Goal: Find specific fact: Find specific fact

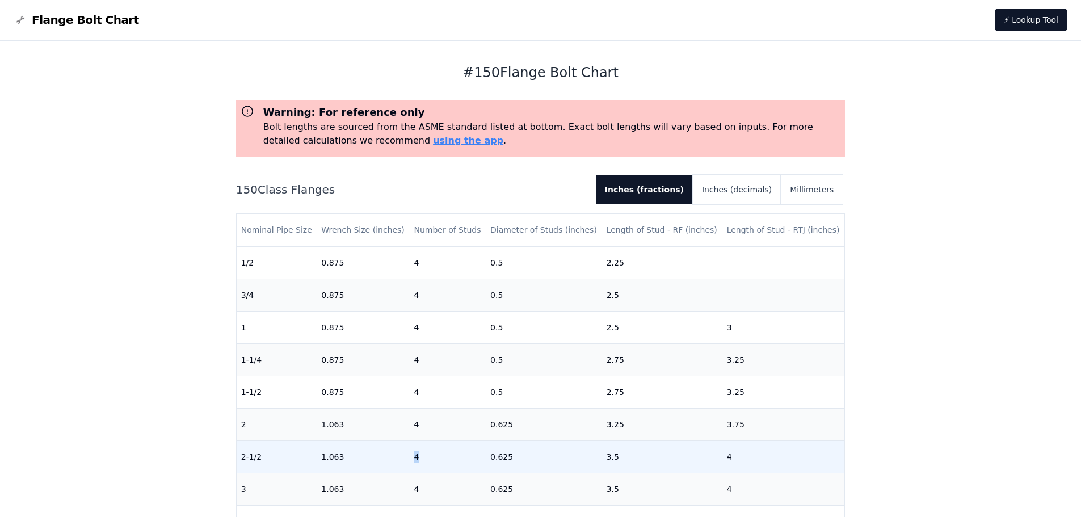
drag, startPoint x: 405, startPoint y: 463, endPoint x: 445, endPoint y: 462, distance: 39.7
click at [445, 462] on tr "2-1/2 1.063 4 0.625 3.5 4" at bounding box center [541, 456] width 608 height 32
click at [487, 460] on td "0.625" at bounding box center [544, 456] width 116 height 32
drag, startPoint x: 483, startPoint y: 460, endPoint x: 516, endPoint y: 459, distance: 32.9
click at [516, 459] on td "0.625" at bounding box center [544, 456] width 116 height 32
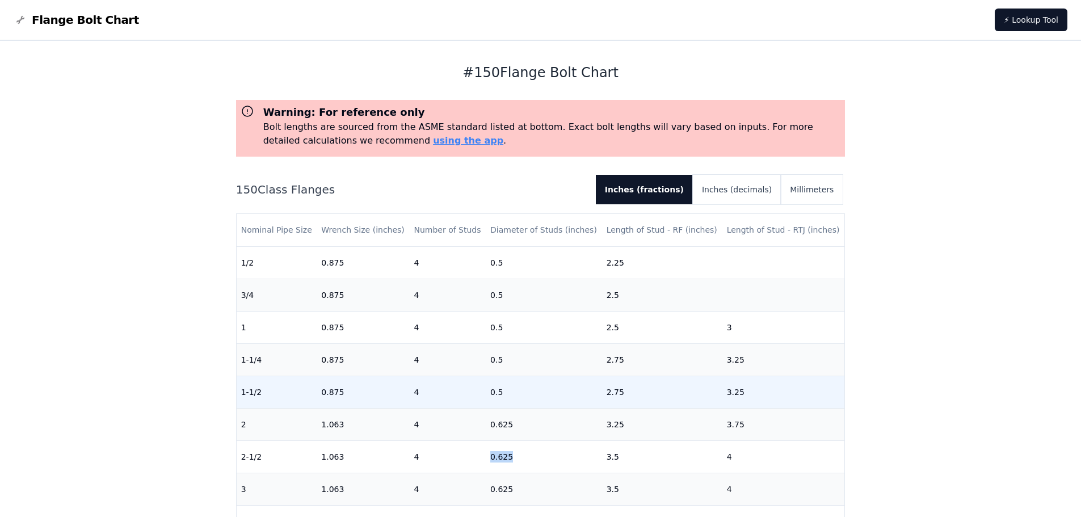
copy td "0.625"
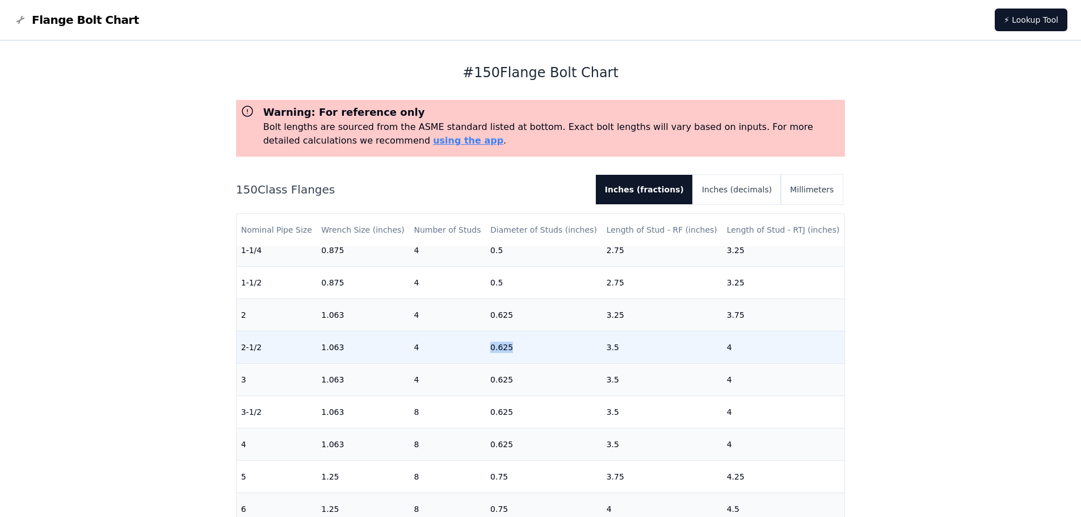
scroll to position [113, 0]
drag, startPoint x: 596, startPoint y: 342, endPoint x: 605, endPoint y: 342, distance: 8.5
click at [605, 342] on td "3.5" at bounding box center [662, 343] width 120 height 32
click at [603, 342] on td "3.5" at bounding box center [662, 343] width 120 height 32
drag, startPoint x: 600, startPoint y: 343, endPoint x: 615, endPoint y: 342, distance: 14.2
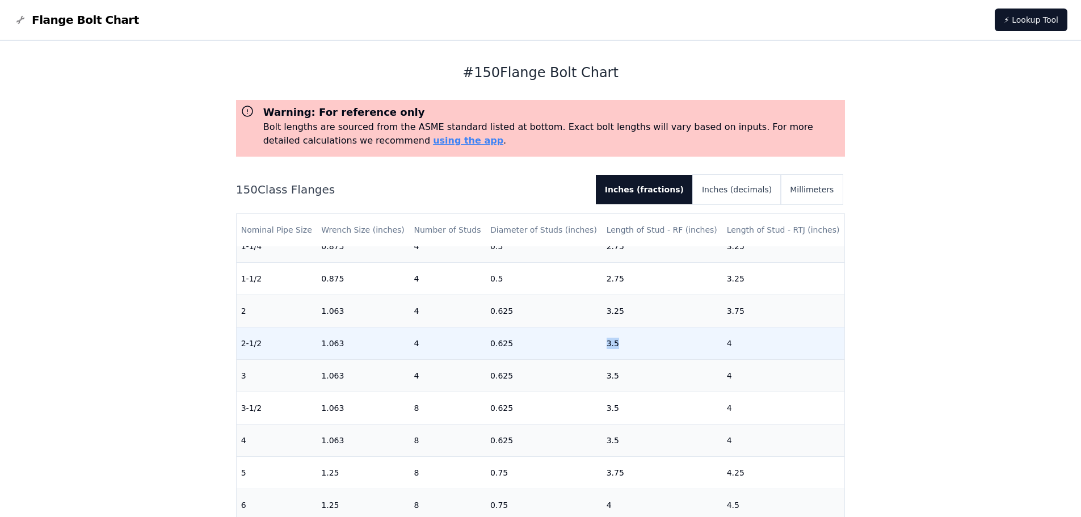
click at [615, 342] on td "3.5" at bounding box center [662, 343] width 120 height 32
copy td "3.5"
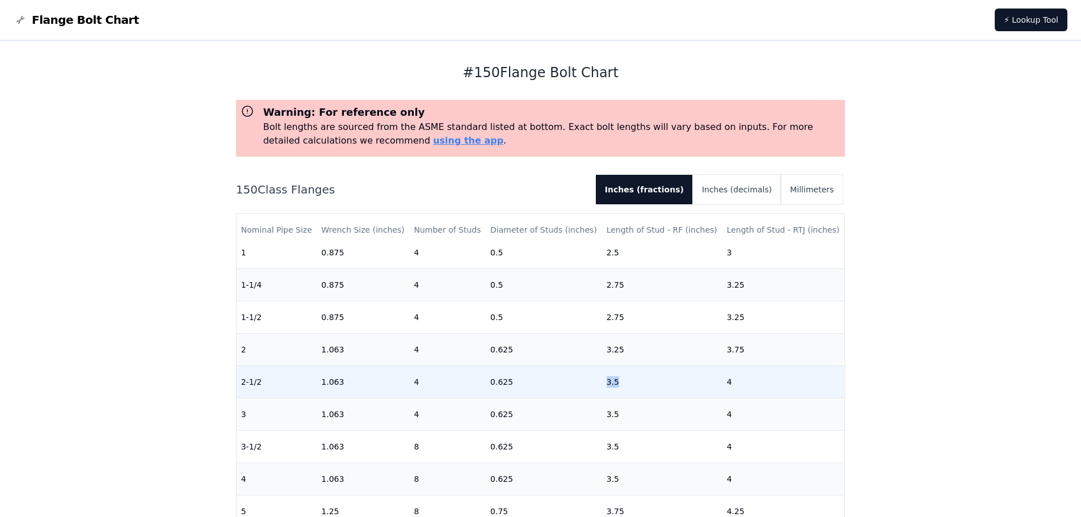
scroll to position [57, 0]
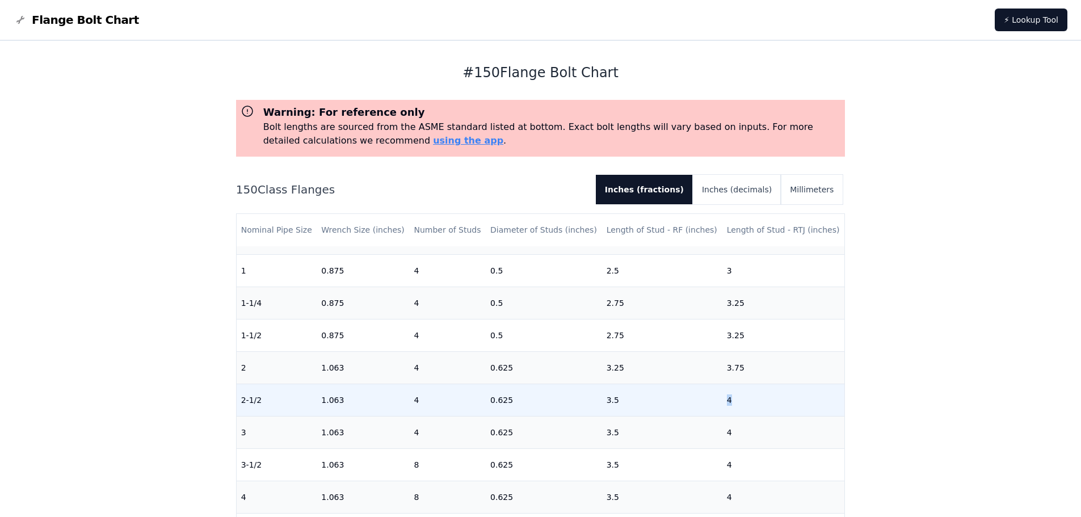
drag, startPoint x: 714, startPoint y: 403, endPoint x: 728, endPoint y: 401, distance: 13.8
click at [728, 401] on td "4" at bounding box center [783, 400] width 123 height 32
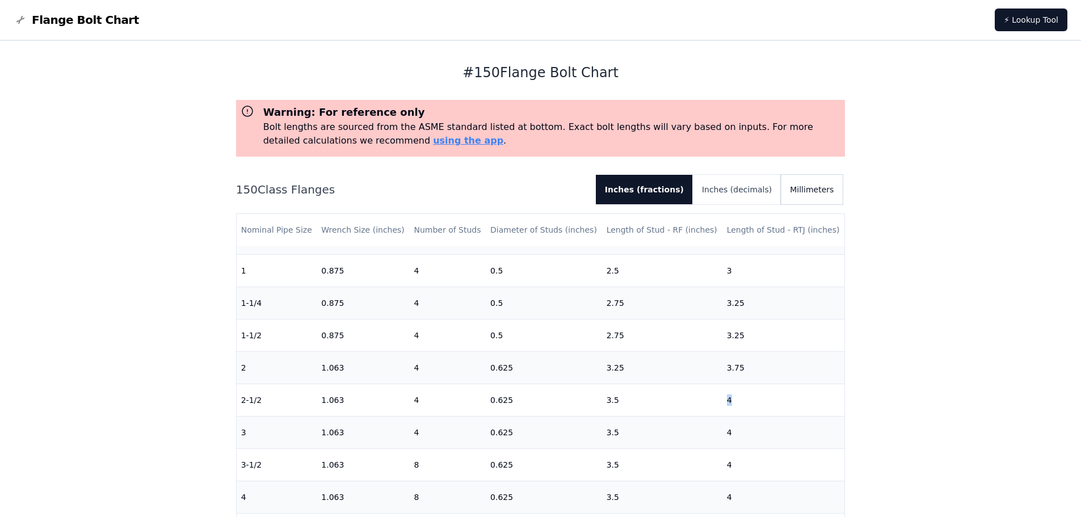
click at [809, 185] on button "Millimeters" at bounding box center [812, 190] width 62 height 30
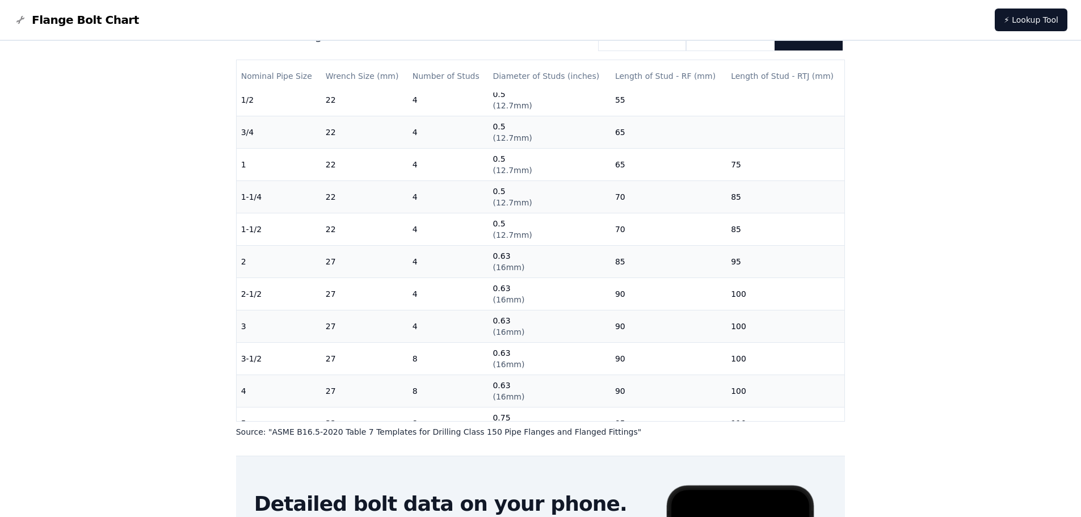
scroll to position [125, 0]
